Goal: Information Seeking & Learning: Learn about a topic

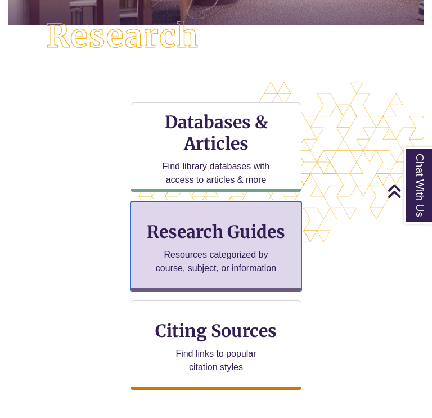
click at [180, 246] on div "Research Guides Resources categorized by course, subject, or information" at bounding box center [216, 246] width 171 height 90
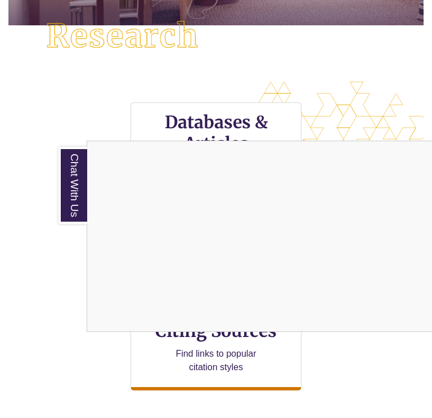
click at [230, 346] on div "Chat With Us" at bounding box center [216, 209] width 432 height 418
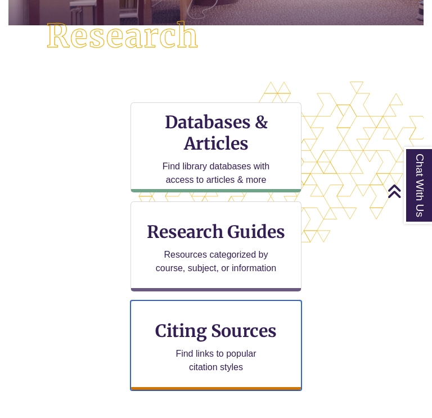
click at [230, 347] on p "Find links to popular citation styles" at bounding box center [217, 360] width 110 height 27
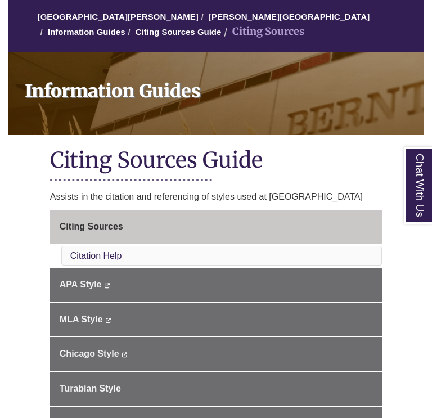
scroll to position [113, 0]
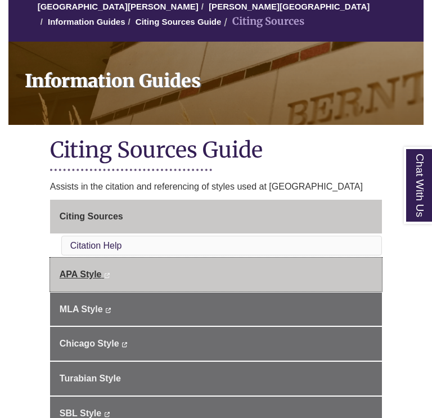
click at [69, 270] on span "APA Style" at bounding box center [81, 275] width 42 height 10
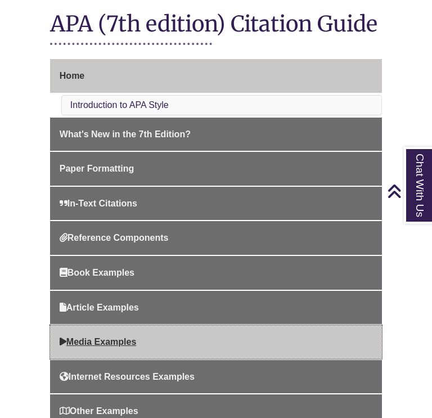
scroll to position [234, 0]
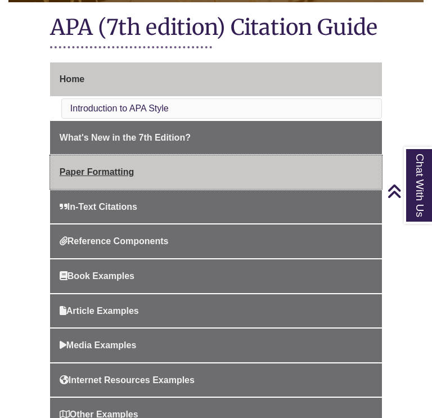
click at [105, 174] on span "Paper Formatting" at bounding box center [97, 172] width 74 height 10
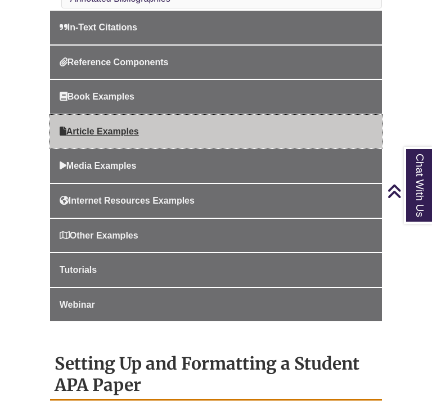
scroll to position [616, 0]
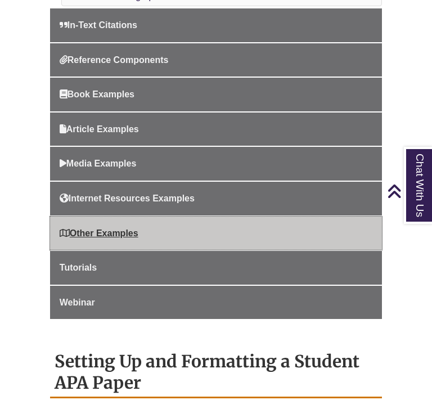
click at [110, 234] on span "Other Examples" at bounding box center [99, 233] width 79 height 10
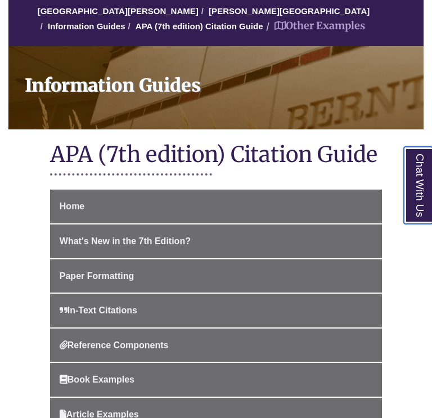
scroll to position [110, 0]
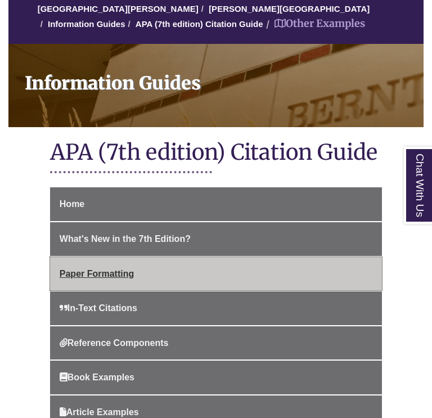
click at [102, 274] on span "Paper Formatting" at bounding box center [97, 274] width 74 height 10
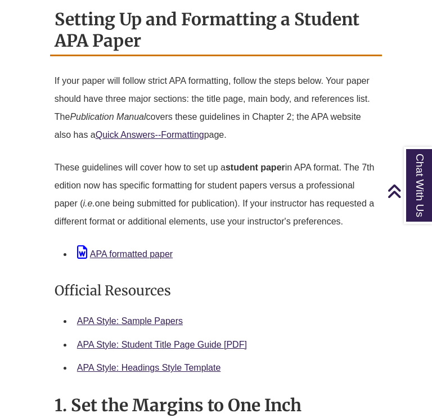
scroll to position [959, 0]
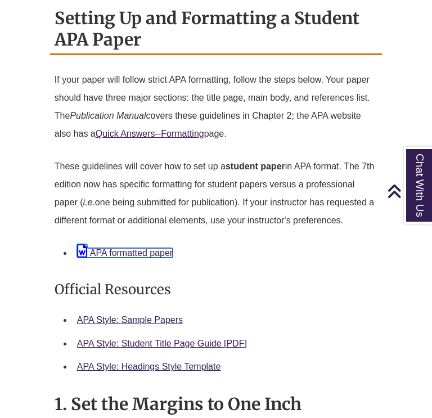
click at [136, 250] on link "APA formatted paper" at bounding box center [125, 253] width 96 height 10
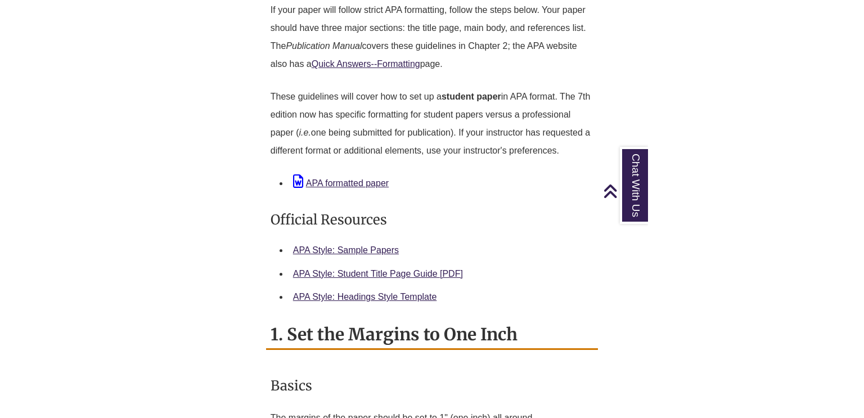
scroll to position [1031, 0]
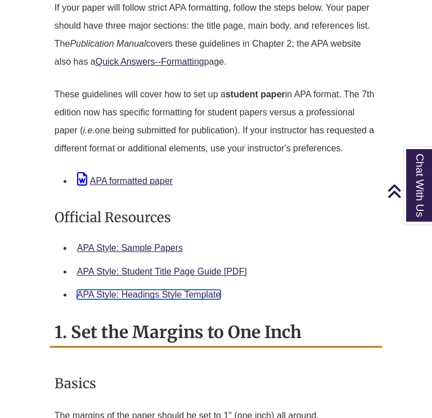
click at [133, 290] on link "APA Style: Headings Style Template" at bounding box center [149, 295] width 144 height 10
